Goal: Transaction & Acquisition: Purchase product/service

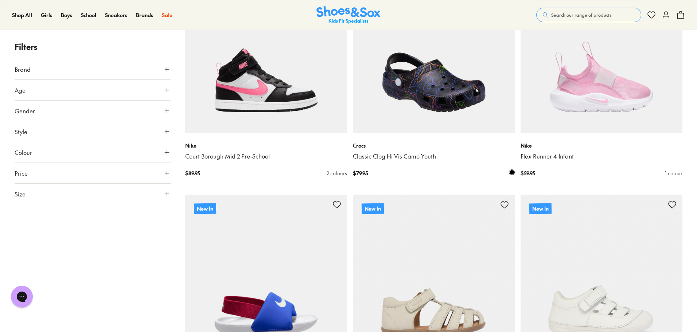
scroll to position [401, 0]
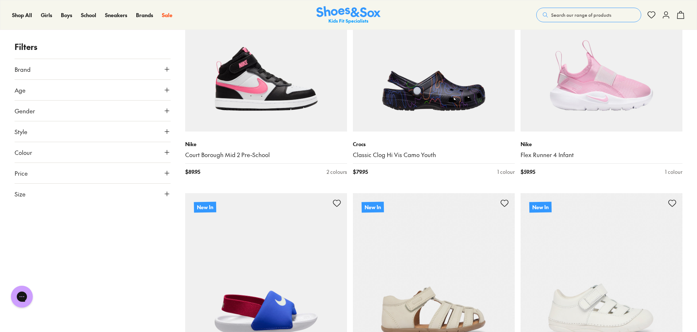
click at [169, 90] on use at bounding box center [167, 90] width 4 height 4
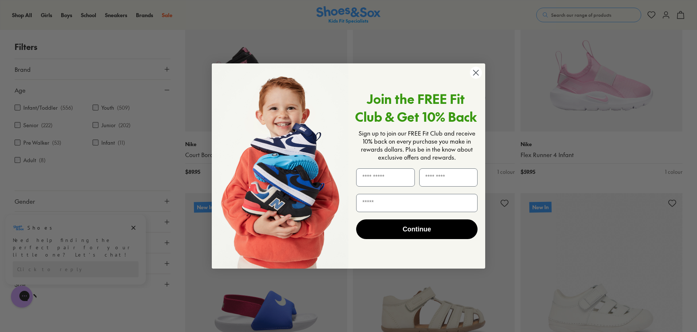
click at [476, 71] on circle "Close dialog" at bounding box center [476, 73] width 12 height 12
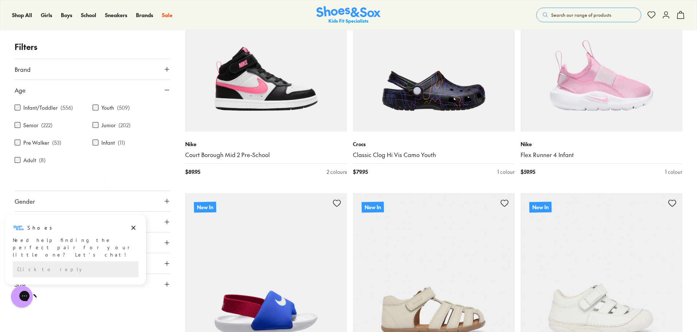
click at [167, 202] on icon at bounding box center [166, 201] width 7 height 7
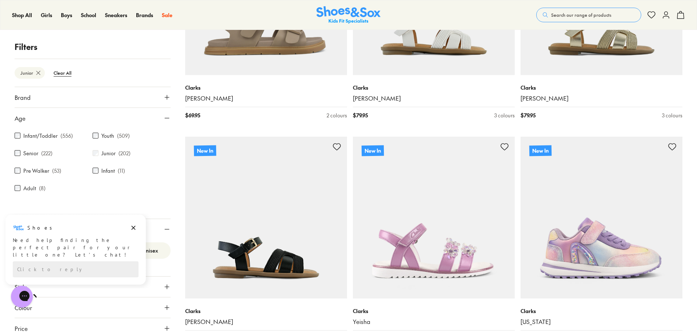
scroll to position [684, 0]
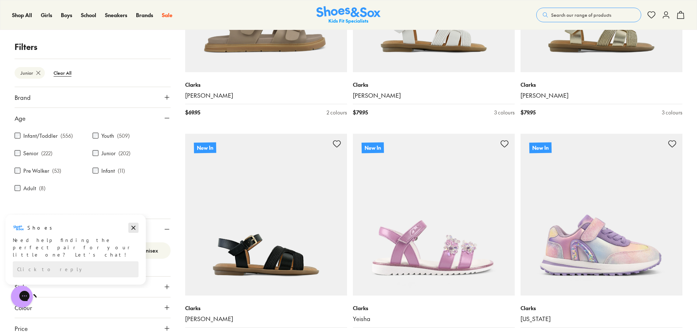
click at [131, 228] on icon "Dismiss campaign" at bounding box center [133, 228] width 7 height 9
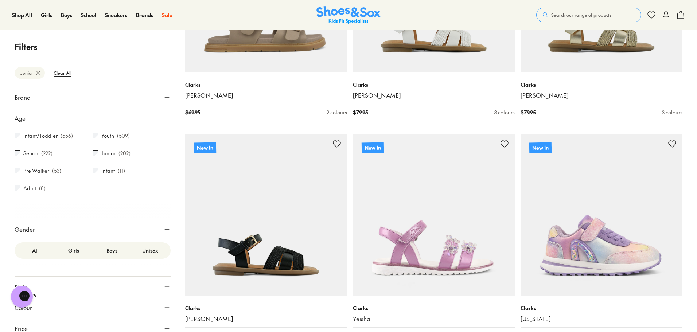
click at [110, 251] on label "Boys" at bounding box center [112, 250] width 38 height 13
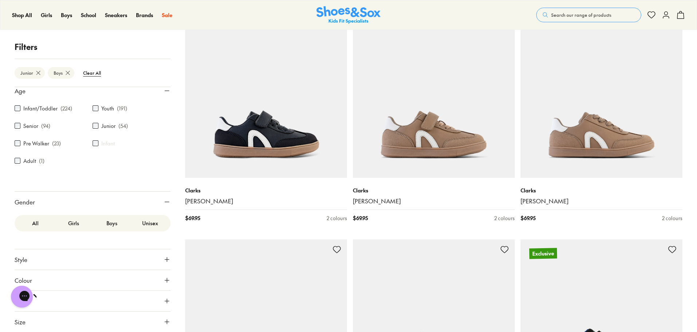
scroll to position [442, 0]
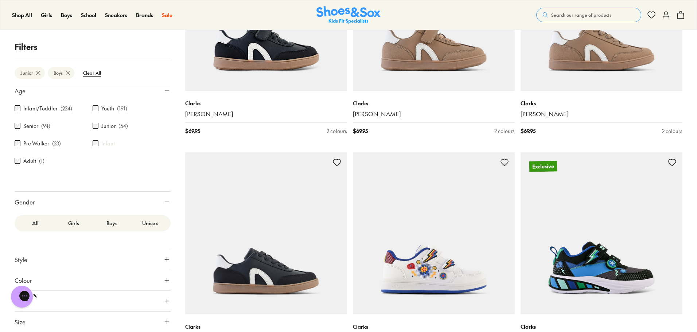
click at [86, 261] on button "Style" at bounding box center [93, 259] width 156 height 20
click at [32, 278] on label "Sneakers" at bounding box center [34, 278] width 22 height 8
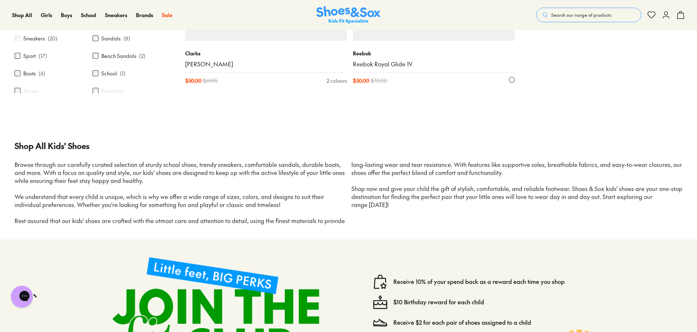
scroll to position [1354, 0]
